Goal: Information Seeking & Learning: Find specific page/section

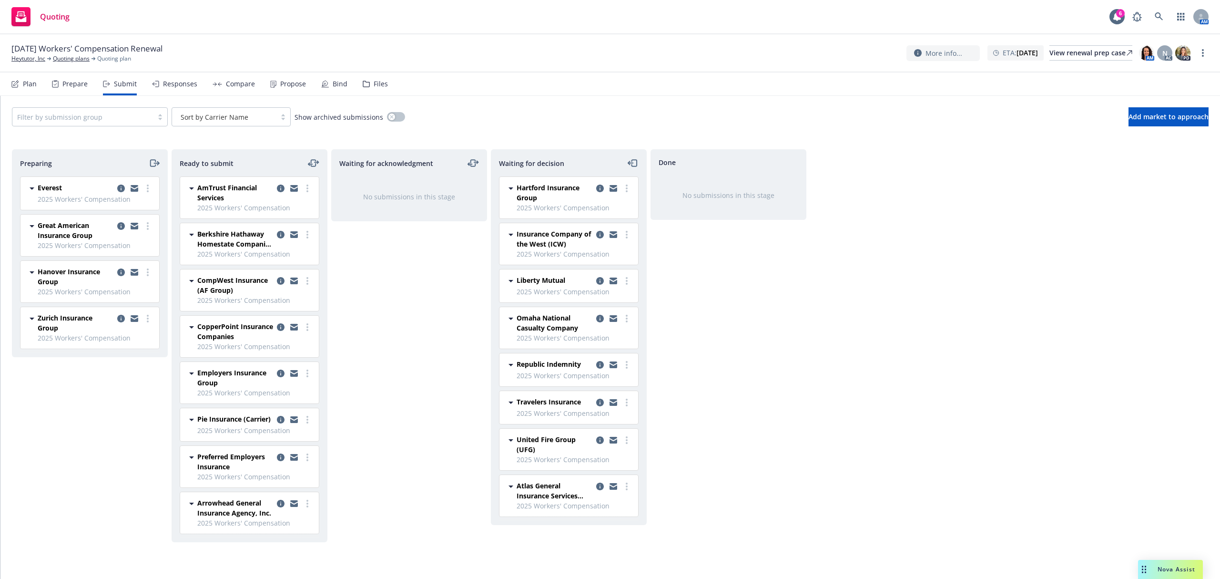
click at [369, 84] on div "Files" at bounding box center [375, 83] width 25 height 23
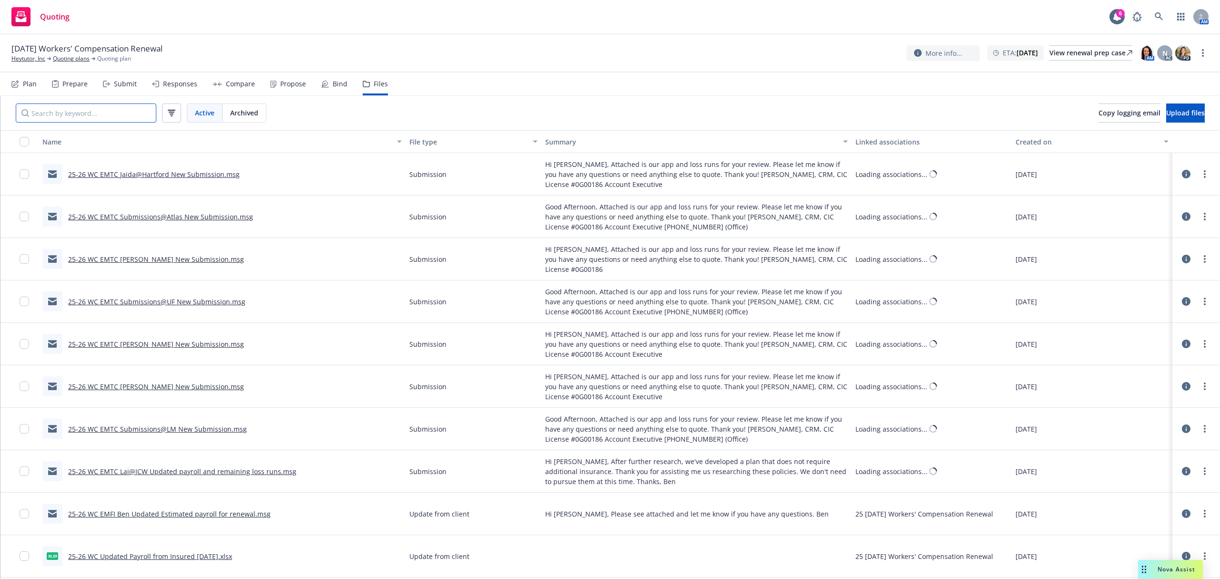
click at [105, 115] on input "Search by keyword..." at bounding box center [86, 112] width 141 height 19
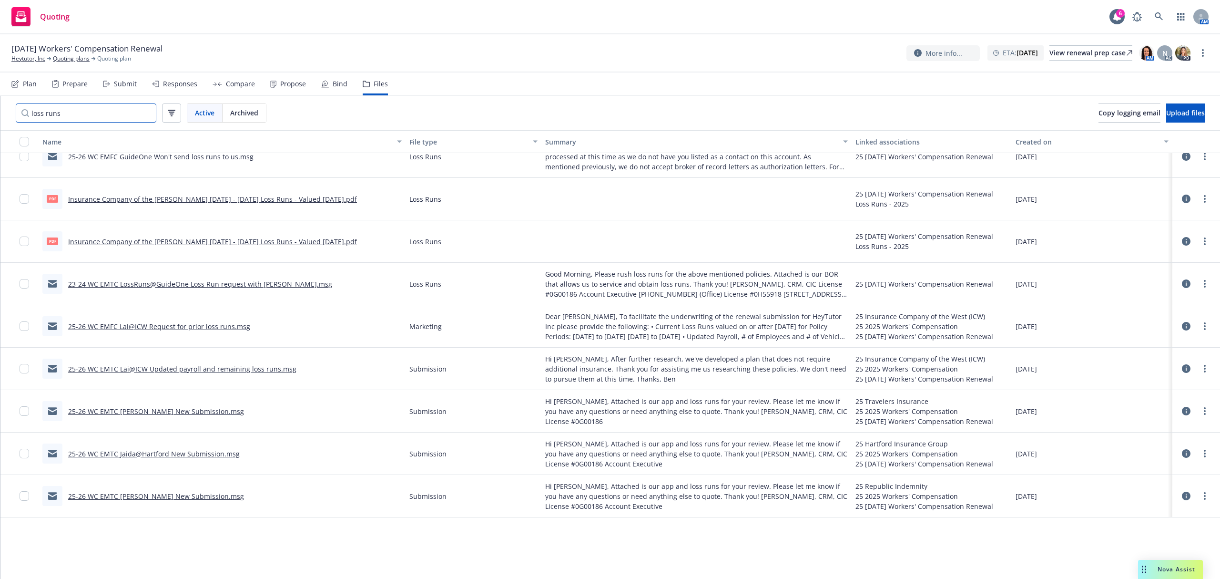
scroll to position [143, 0]
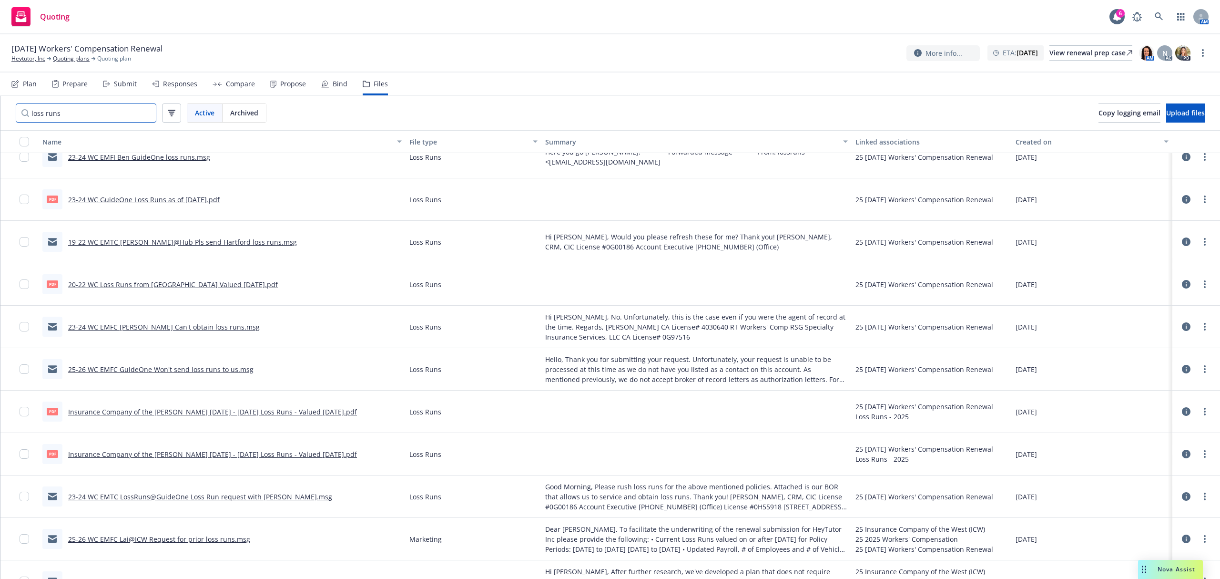
type input "loss runs"
click at [29, 55] on link "Heytutor, Inc" at bounding box center [28, 58] width 34 height 9
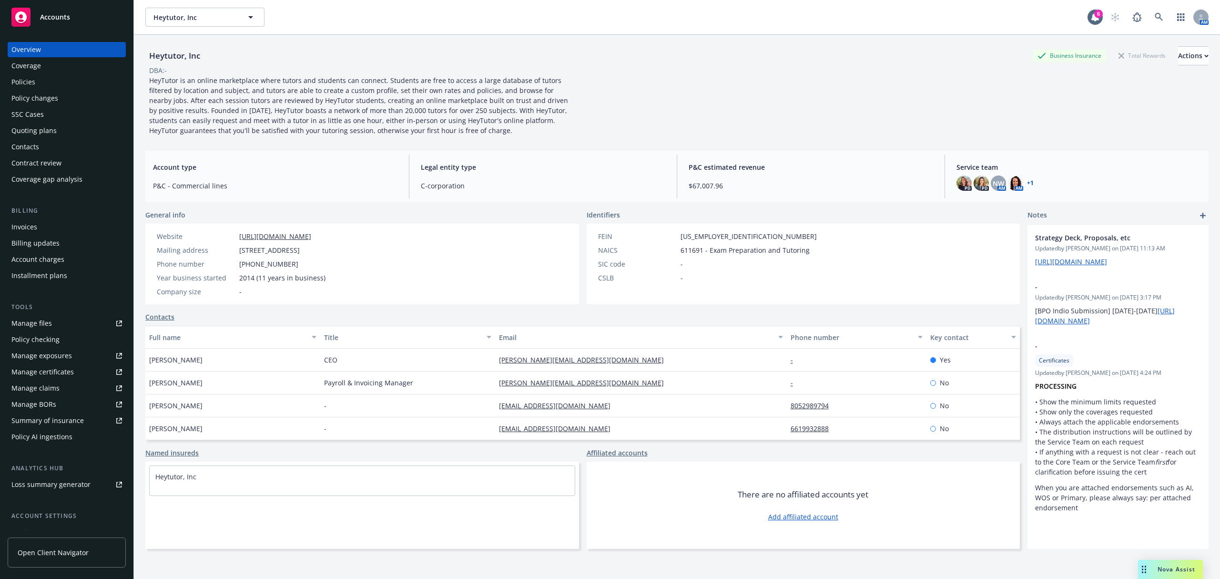
click at [50, 90] on div "Overview Coverage Policies Policy changes SSC Cases Quoting plans Contacts Cont…" at bounding box center [67, 114] width 118 height 145
click at [50, 80] on div "Policies" at bounding box center [66, 81] width 111 height 15
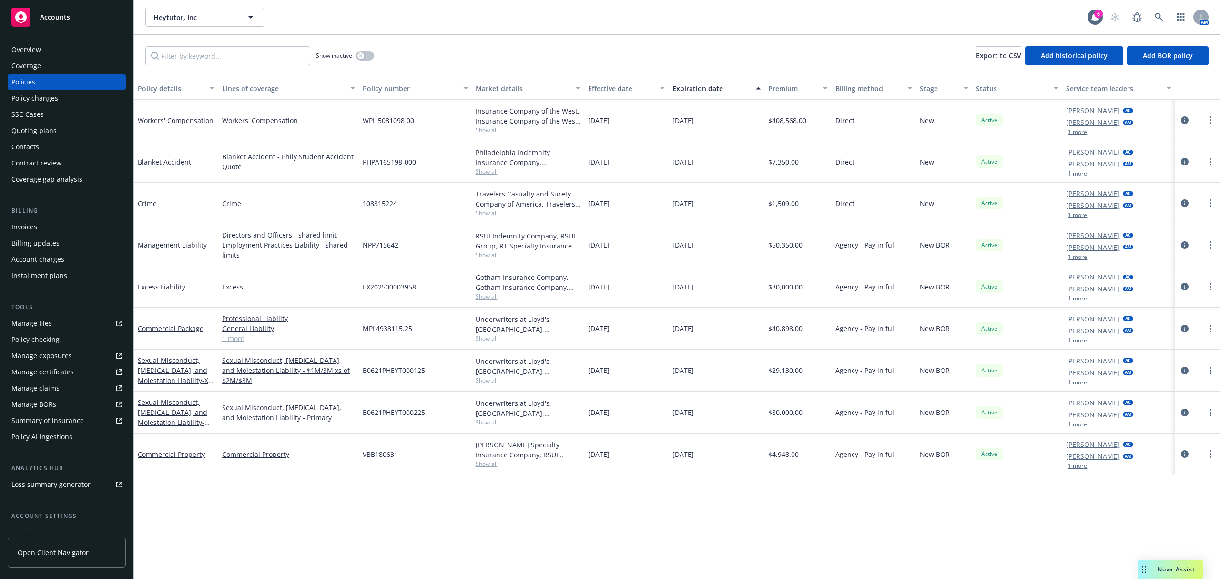
click at [376, 53] on div "Show inactive Export to CSV Add historical policy Add BOR policy" at bounding box center [677, 56] width 1086 height 42
click at [370, 56] on button "button" at bounding box center [365, 56] width 18 height 10
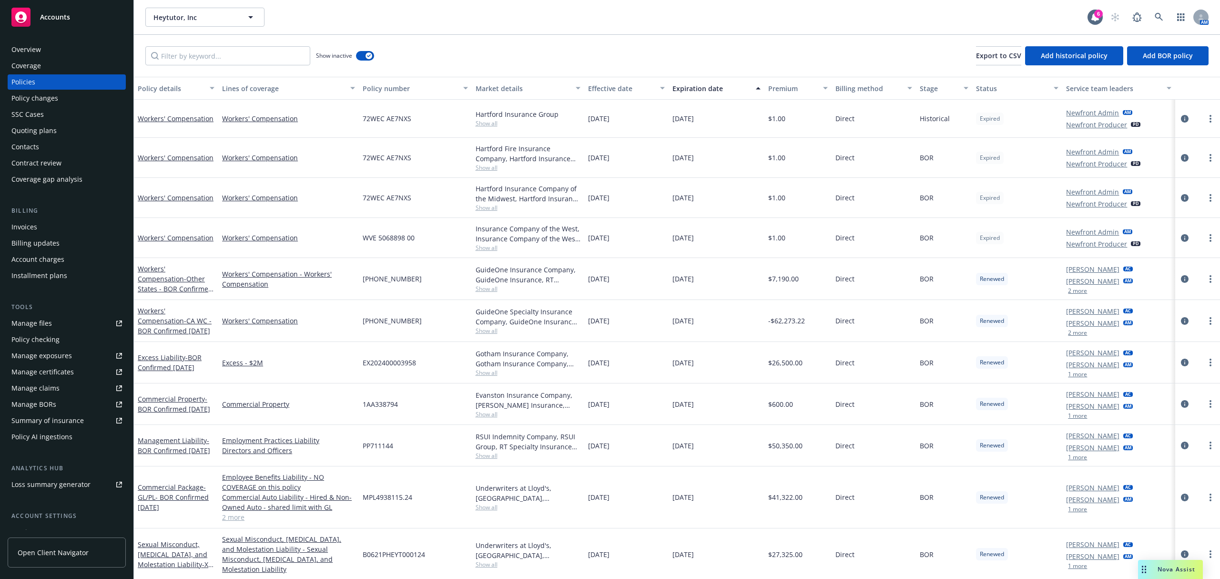
click at [55, 11] on div "Accounts" at bounding box center [66, 17] width 111 height 19
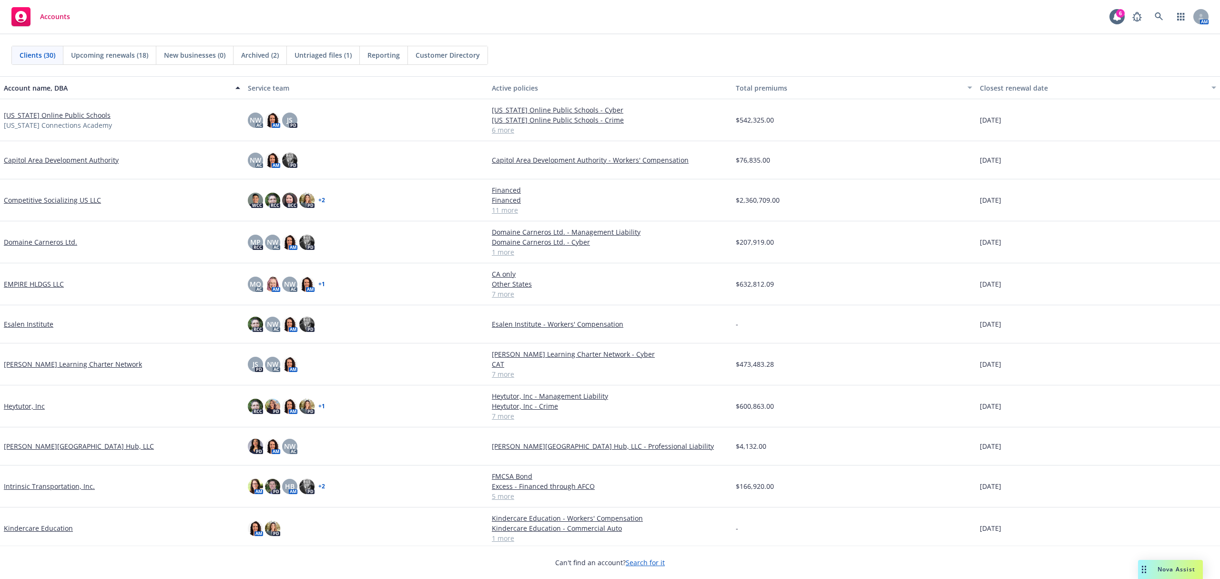
click at [20, 201] on link "Competitive Socializing US LLC" at bounding box center [52, 200] width 97 height 10
